Goal: Check status: Check status

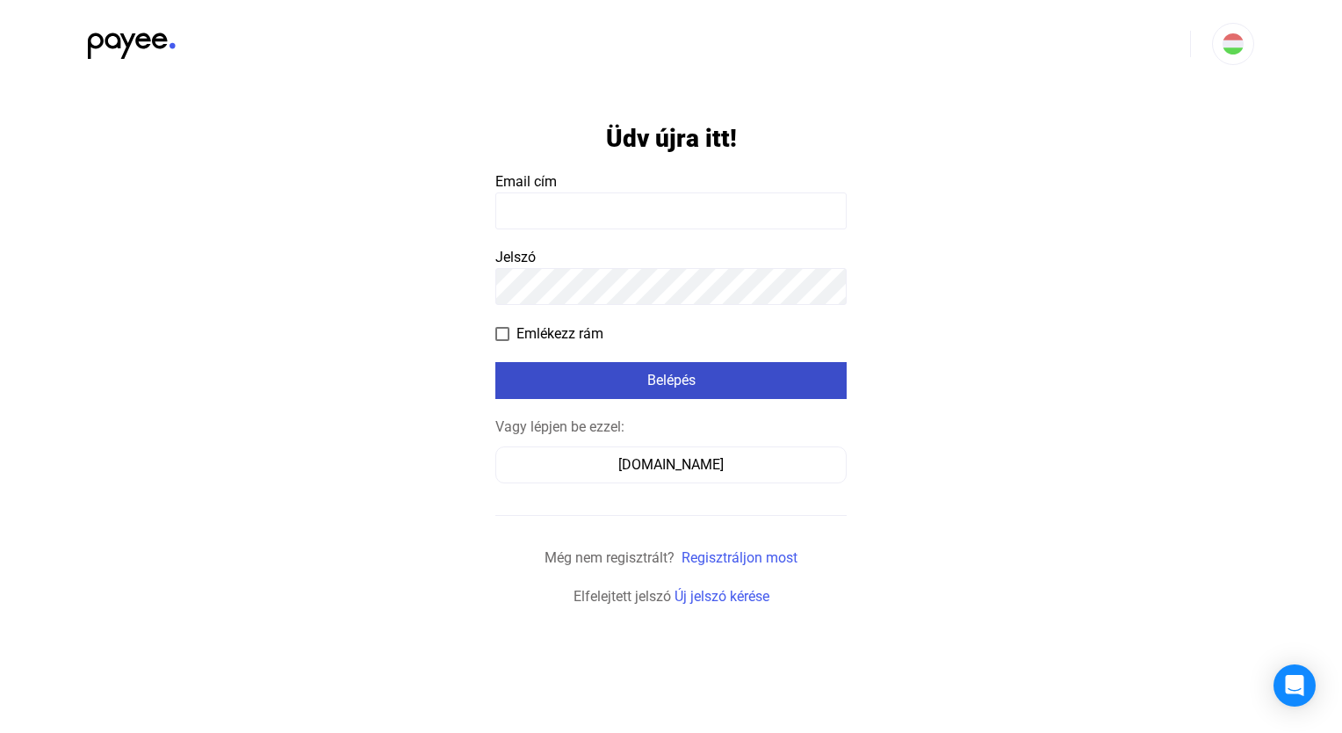
type input "**********"
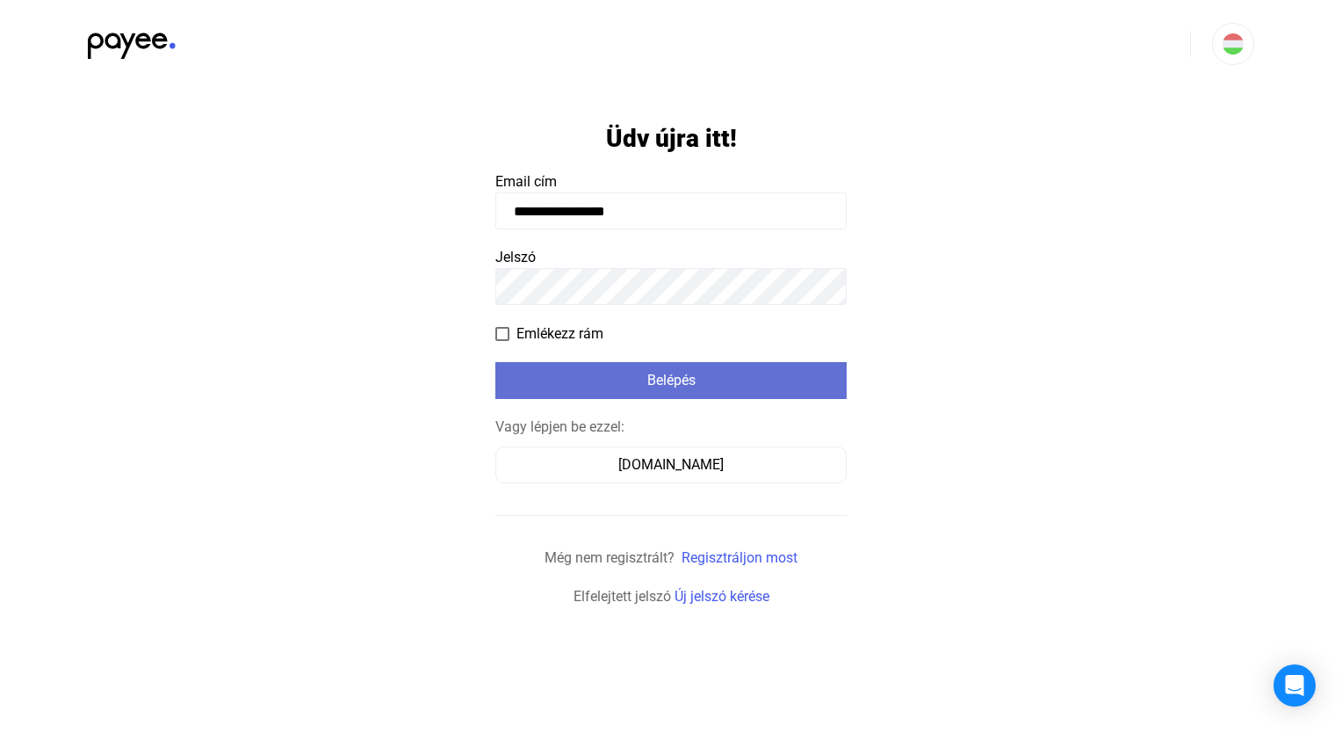
click at [730, 389] on div "Belépés" at bounding box center [671, 380] width 341 height 21
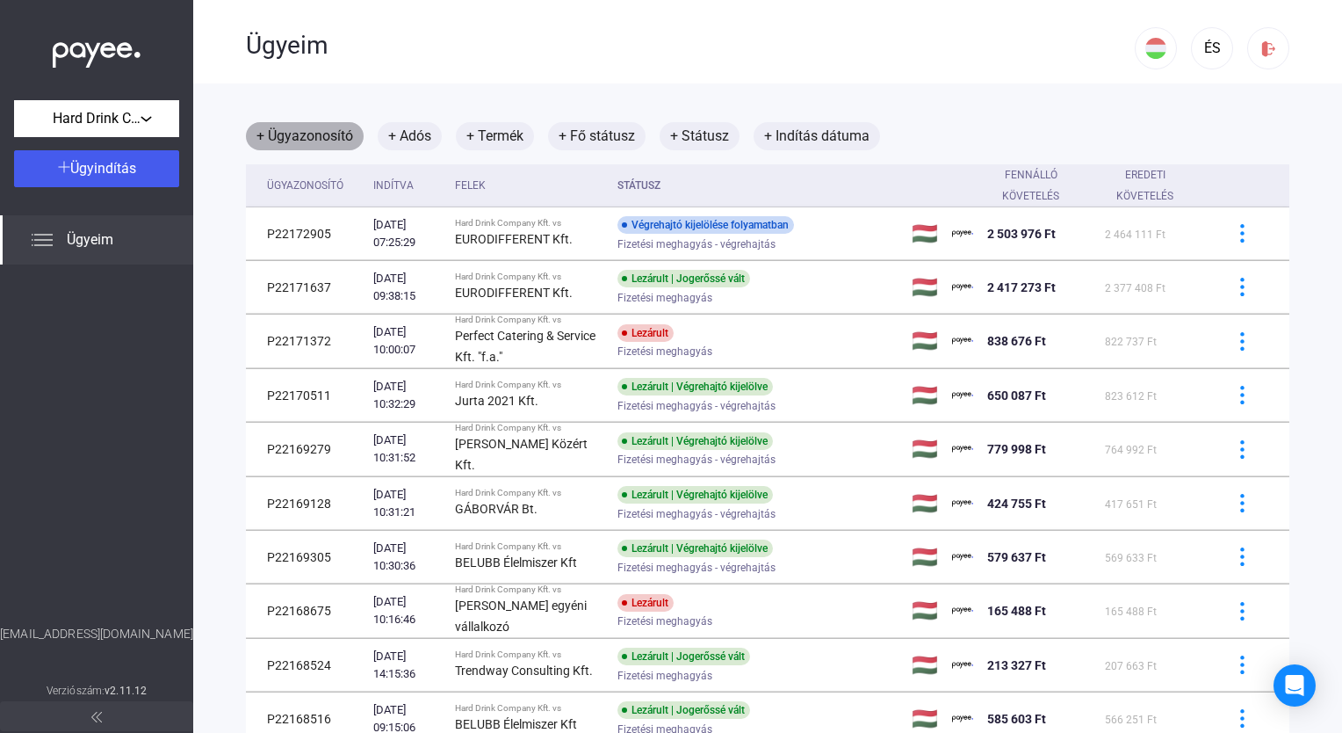
click at [325, 138] on font "+ Ügyazonosító" at bounding box center [304, 136] width 97 height 21
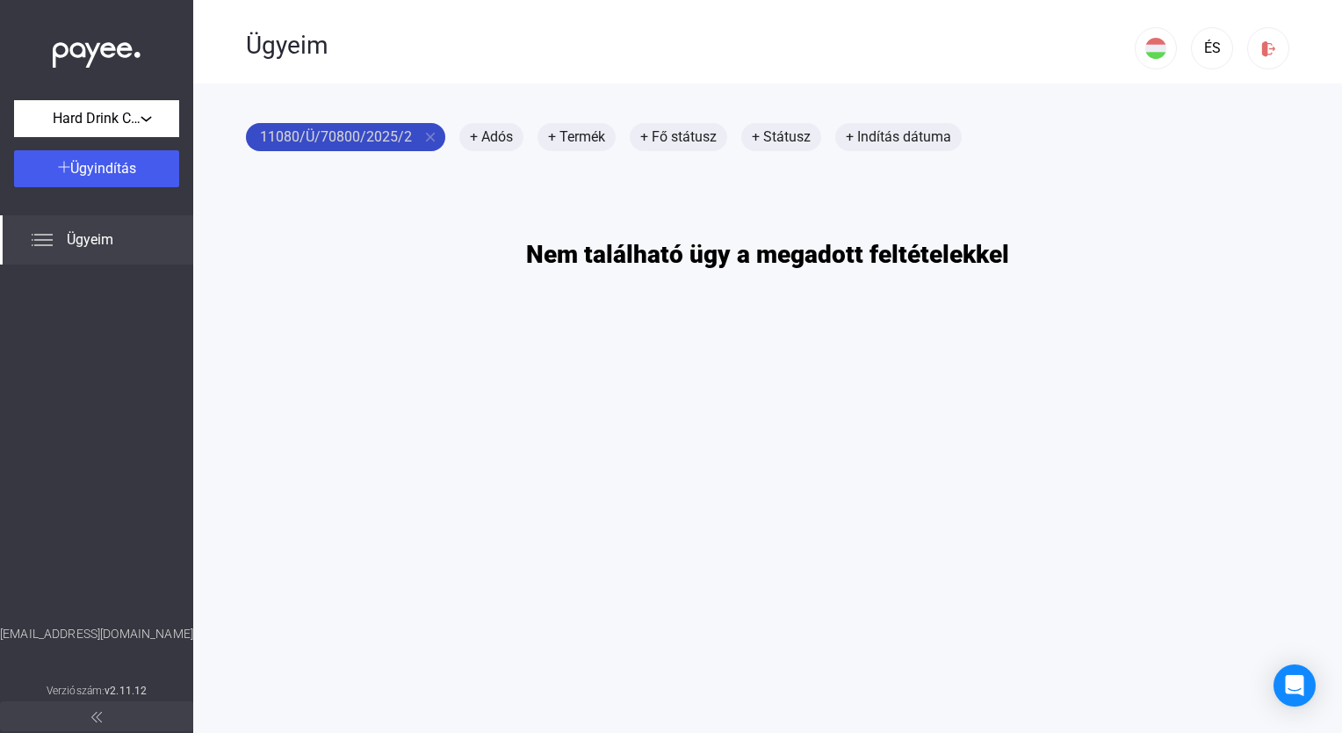
click at [309, 136] on font "11080/Ü/70800/2025/2" at bounding box center [336, 136] width 152 height 21
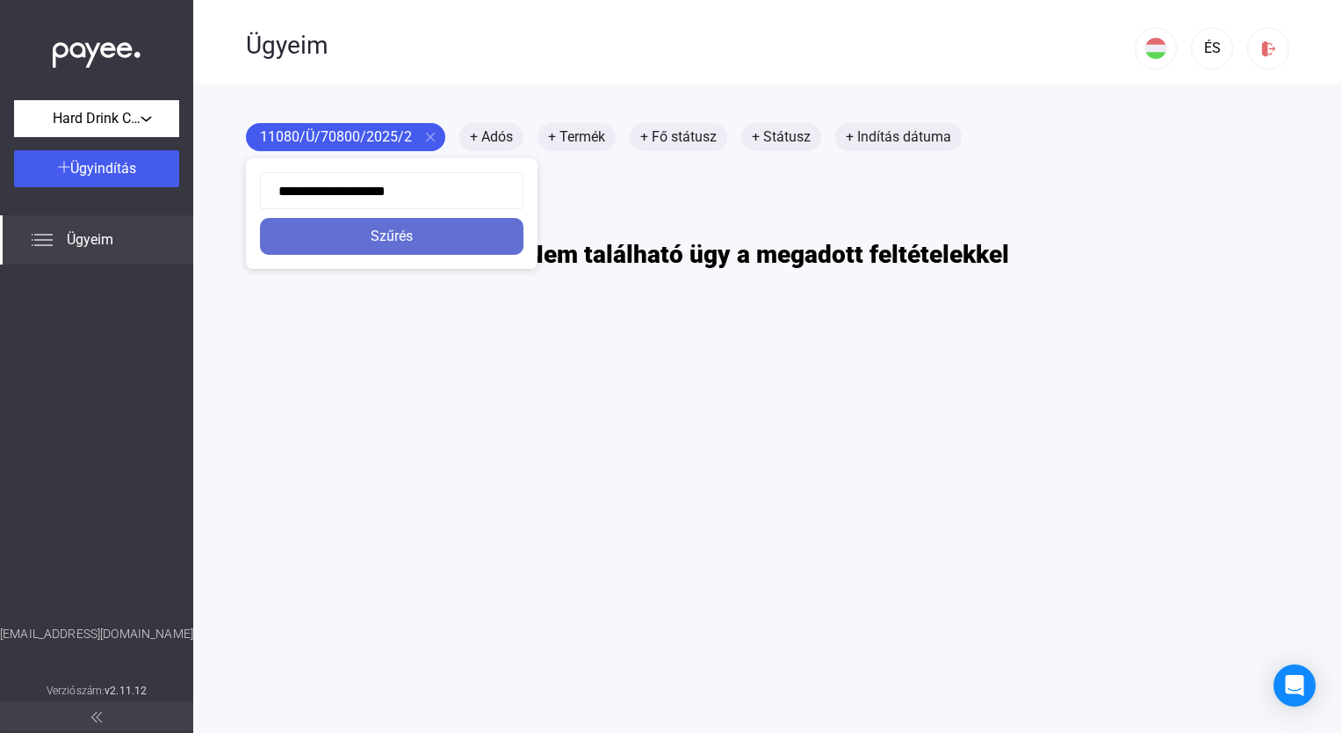
click at [373, 248] on button "Szűrés" at bounding box center [392, 236] width 264 height 37
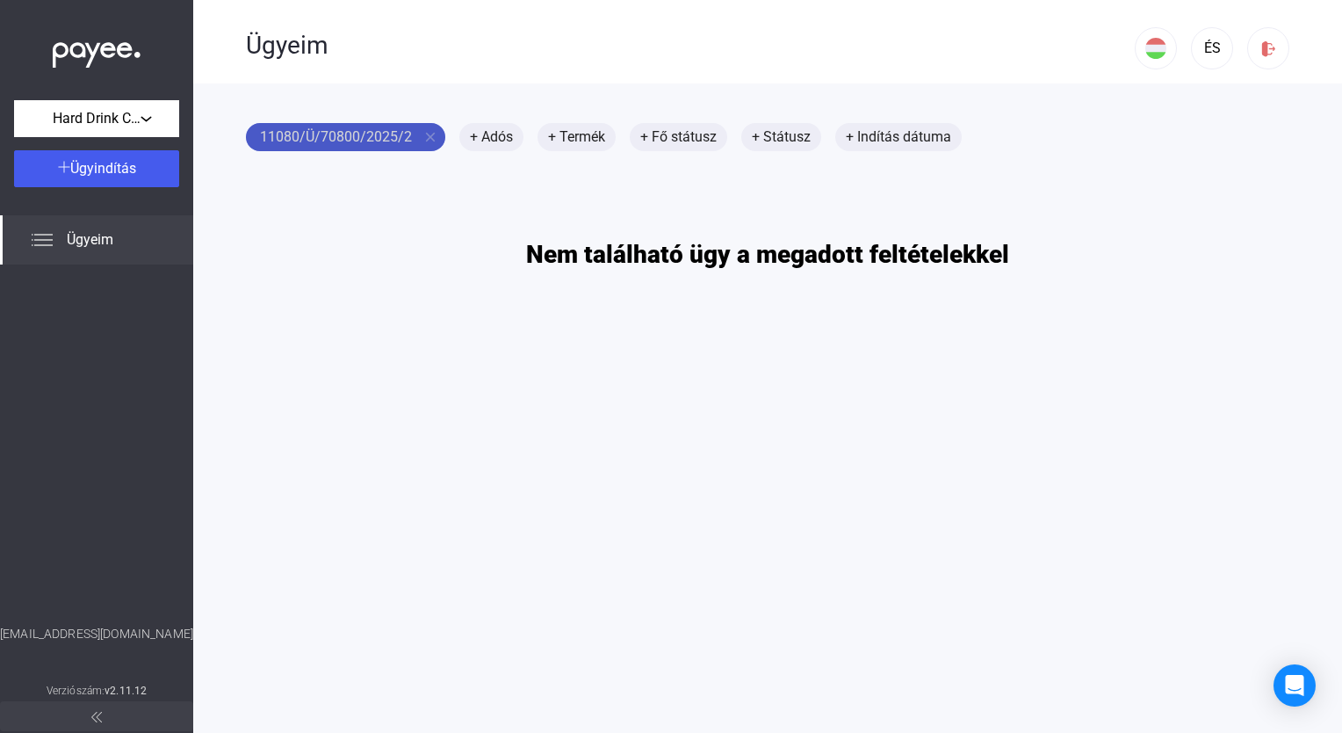
click at [380, 146] on font "11080/Ü/70800/2025/2" at bounding box center [336, 136] width 152 height 21
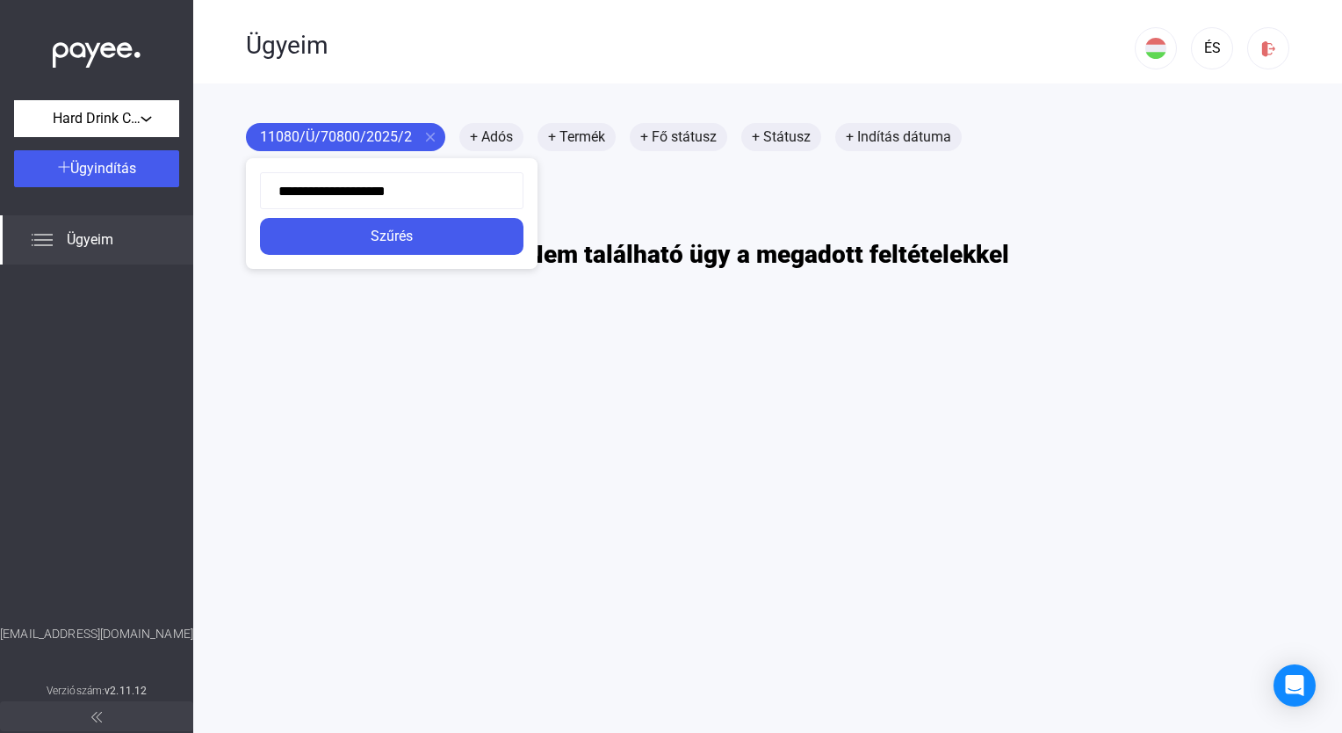
click at [432, 138] on div at bounding box center [671, 366] width 1342 height 733
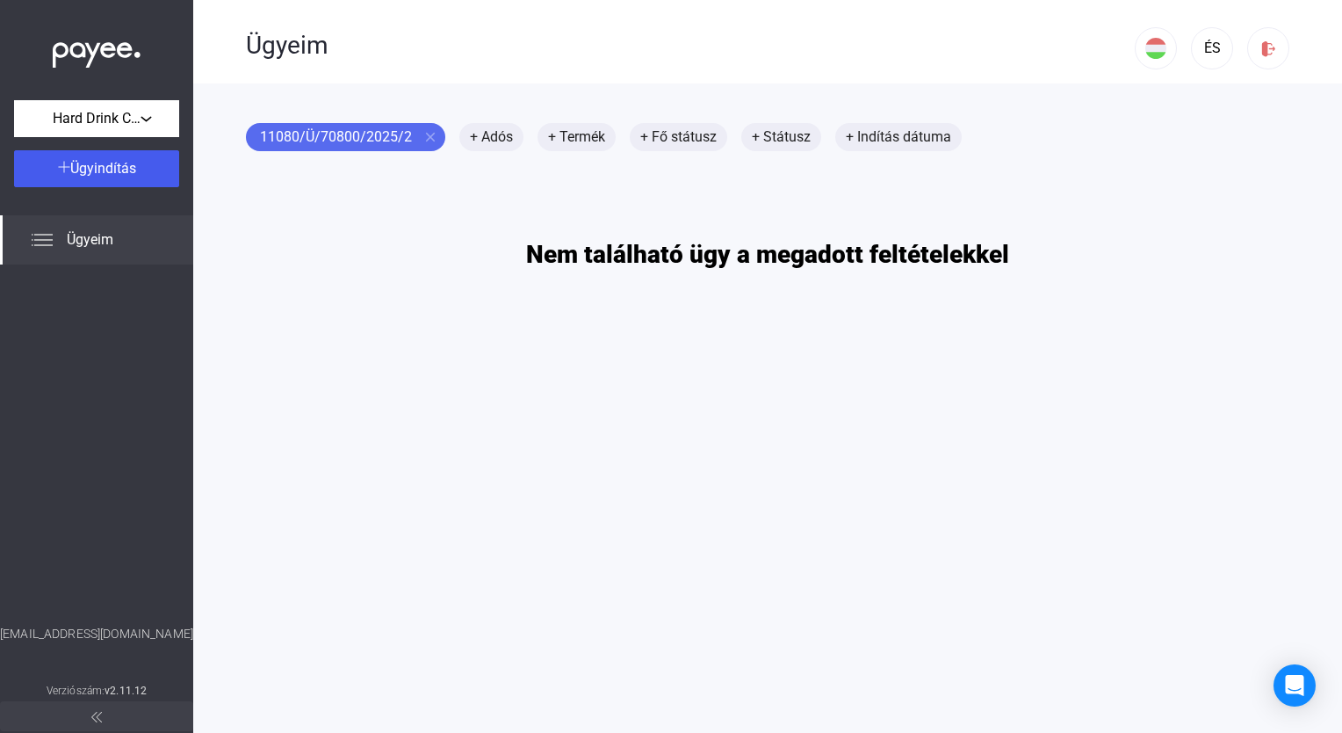
click at [432, 138] on mat-icon "close" at bounding box center [431, 137] width 16 height 16
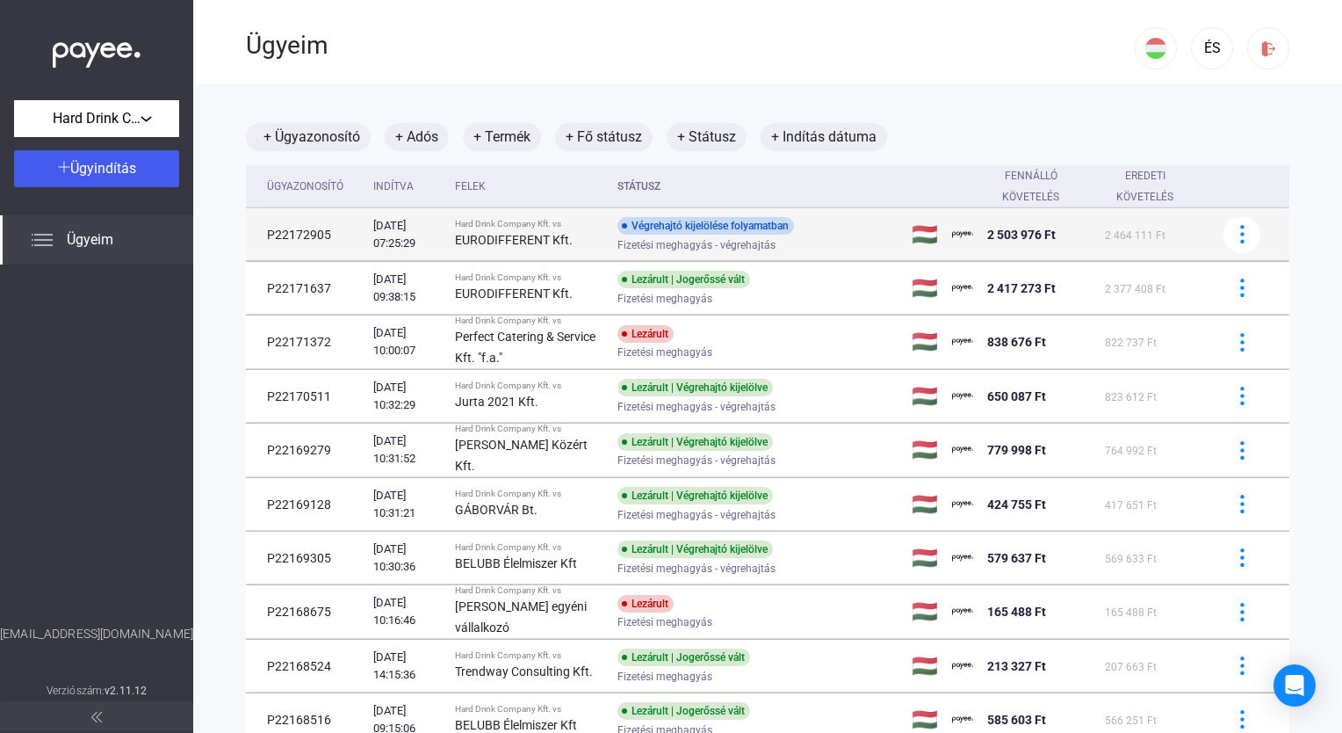
click at [520, 229] on div "EURODIFFERENT Kft." at bounding box center [529, 239] width 148 height 21
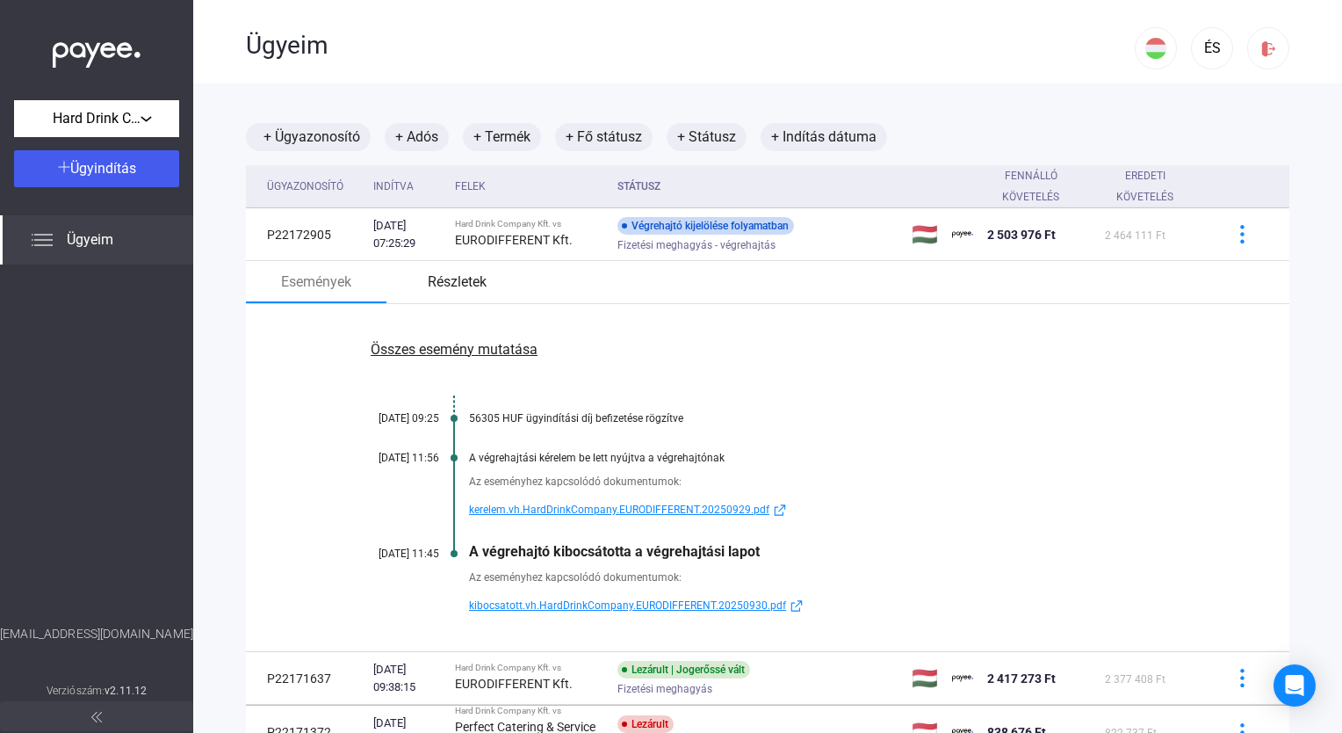
click at [465, 271] on div "Részletek" at bounding box center [457, 282] width 141 height 42
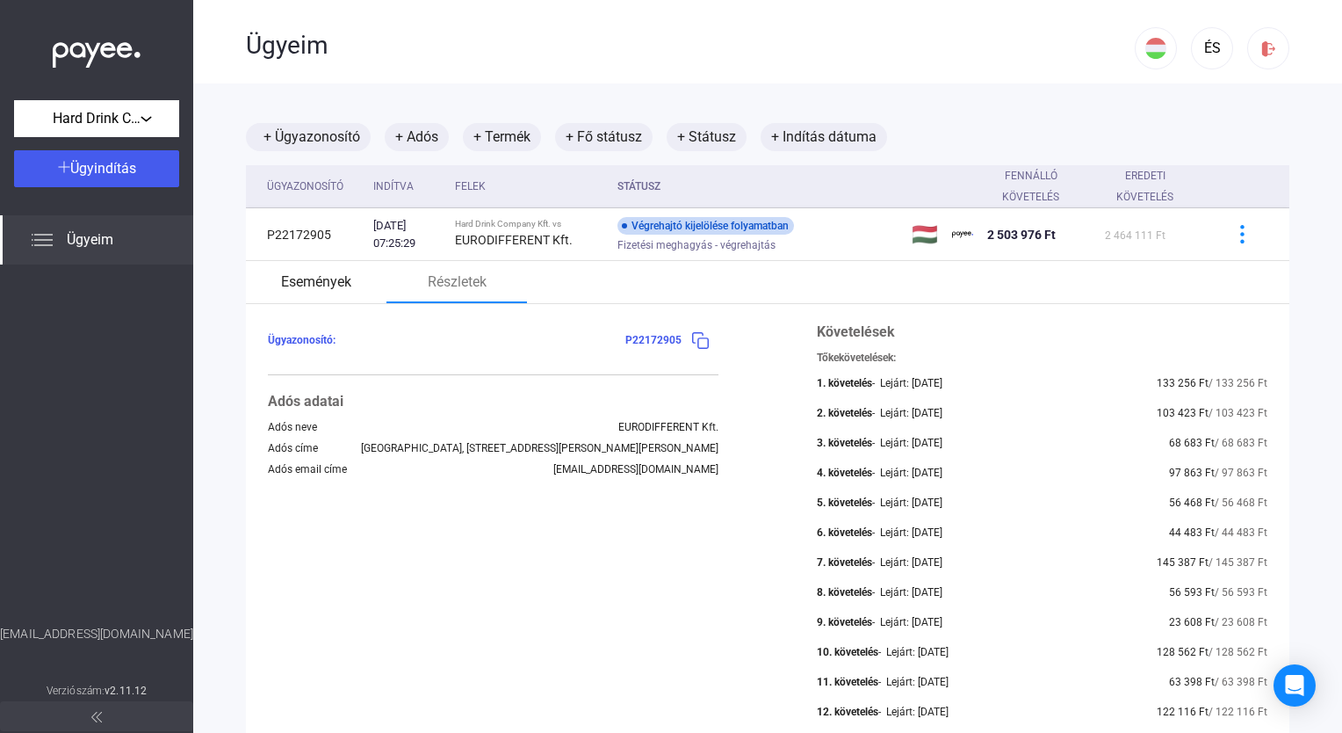
click at [318, 292] on font "Események" at bounding box center [316, 281] width 70 height 21
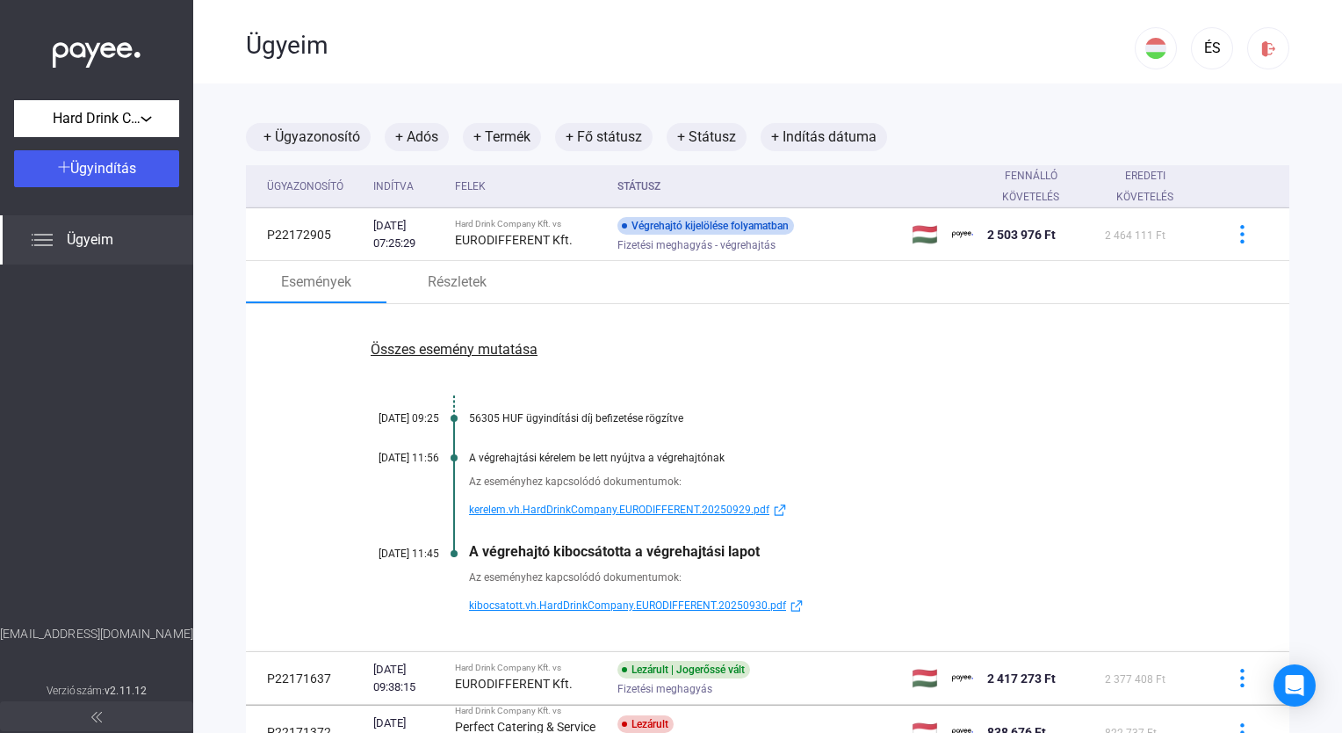
click at [646, 611] on span "kibocsatott.vh.HardDrinkCompany.EURODIFFERENT.20250930.pdf" at bounding box center [627, 605] width 317 height 21
